Goal: Information Seeking & Learning: Learn about a topic

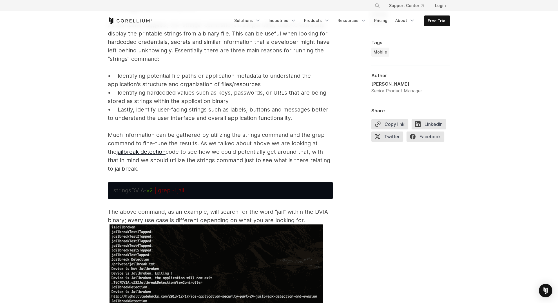
scroll to position [2326, 0]
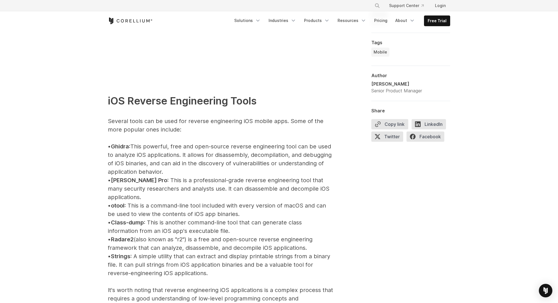
scroll to position [612, 0]
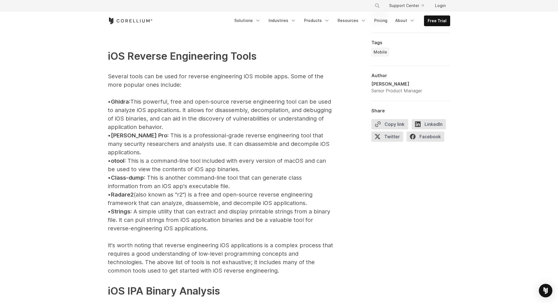
click at [125, 103] on span "Ghidra" at bounding box center [120, 101] width 18 height 7
copy span "Ghidra"
click at [127, 101] on span "Ghidra" at bounding box center [120, 101] width 18 height 7
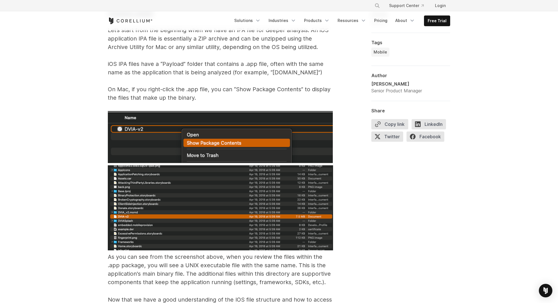
scroll to position [928, 0]
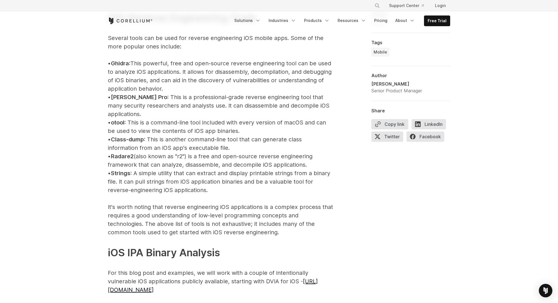
scroll to position [655, 0]
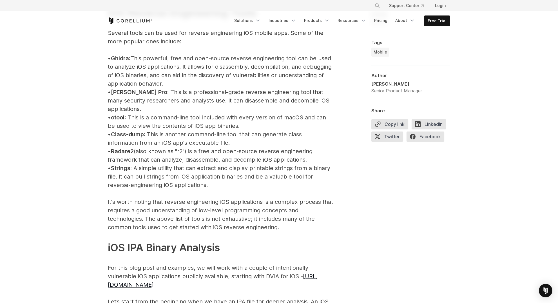
click at [125, 57] on span "Ghidra" at bounding box center [120, 58] width 18 height 7
copy span "Ghidra"
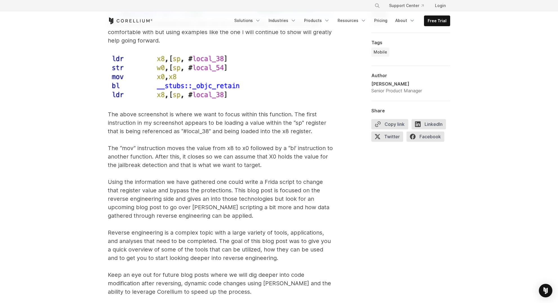
scroll to position [3554, 0]
